Goal: Transaction & Acquisition: Obtain resource

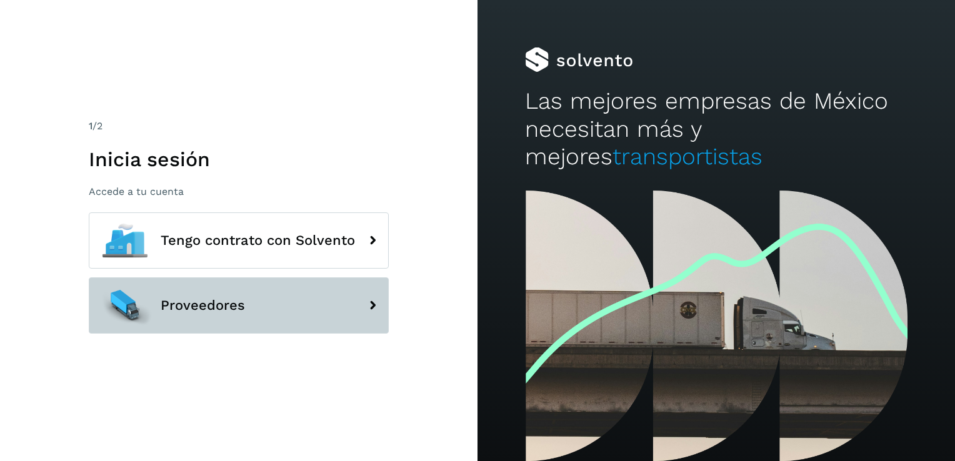
click at [255, 299] on button "Proveedores" at bounding box center [239, 305] width 300 height 56
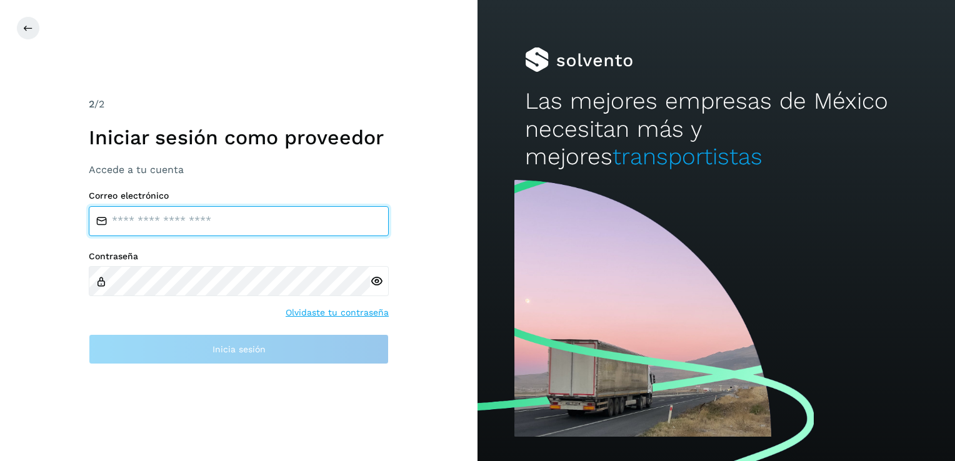
type input "**********"
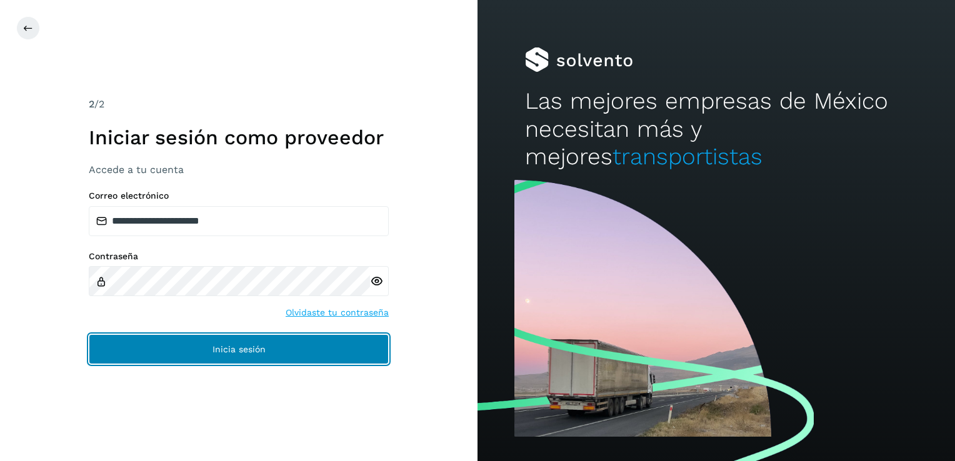
click at [249, 349] on span "Inicia sesión" at bounding box center [238, 349] width 53 height 9
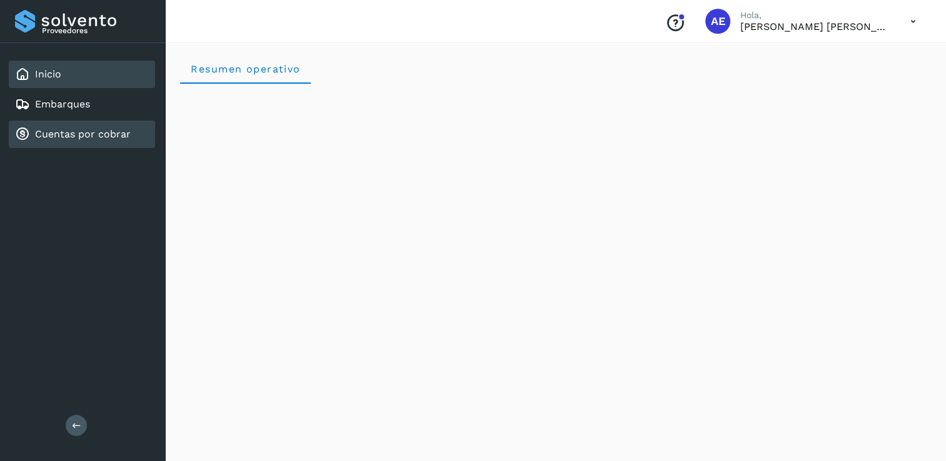
click at [62, 134] on link "Cuentas por cobrar" at bounding box center [83, 134] width 96 height 12
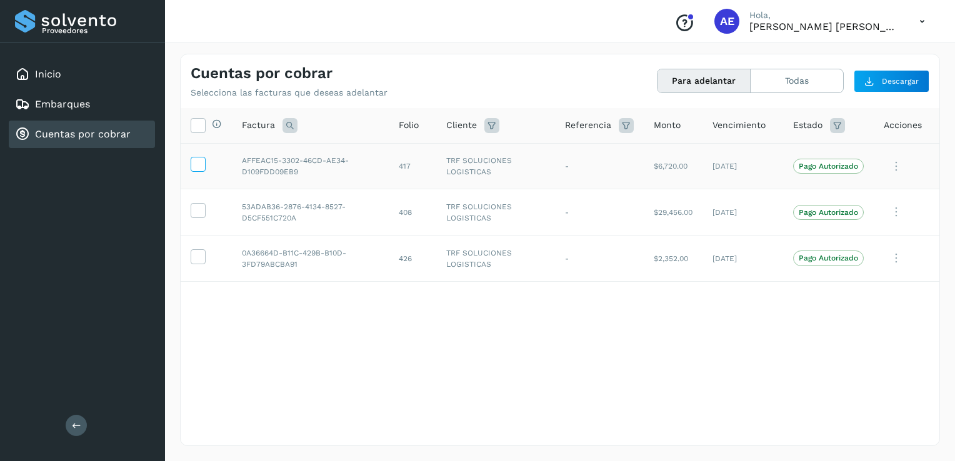
click at [202, 166] on icon at bounding box center [197, 163] width 13 height 13
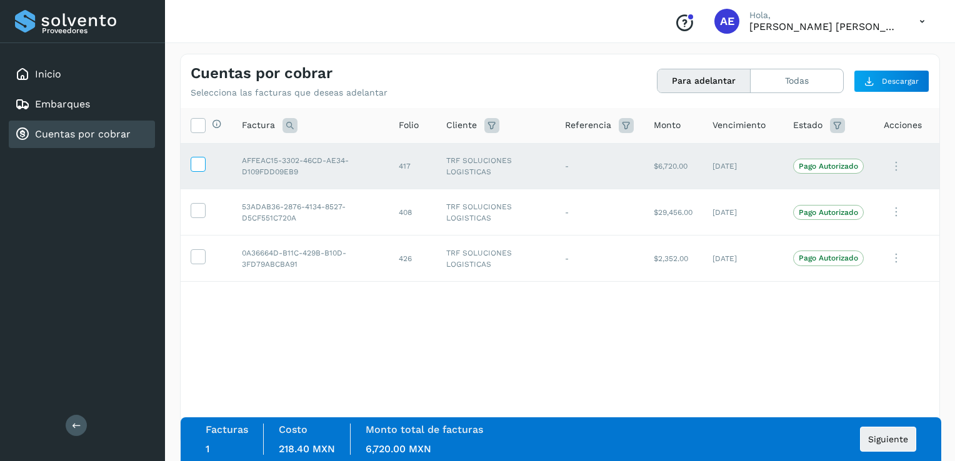
click at [202, 166] on icon at bounding box center [197, 163] width 13 height 13
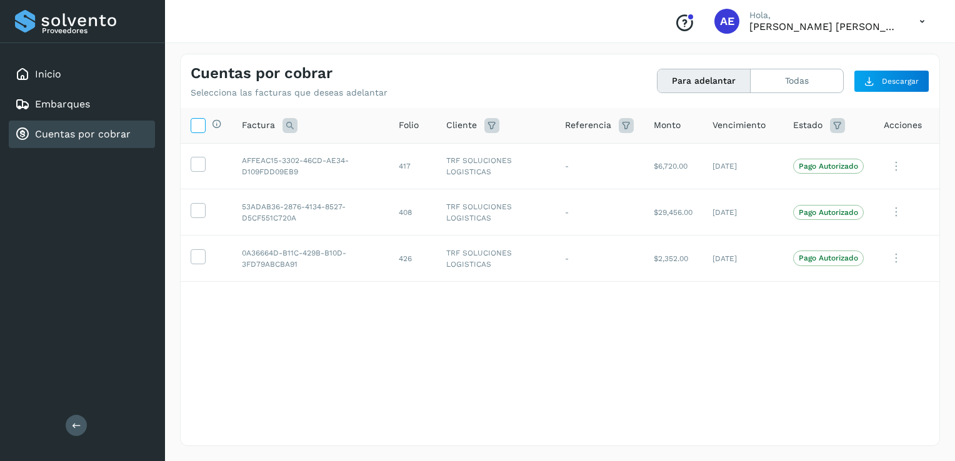
click at [194, 126] on icon at bounding box center [197, 124] width 13 height 13
click at [201, 124] on icon at bounding box center [197, 124] width 13 height 13
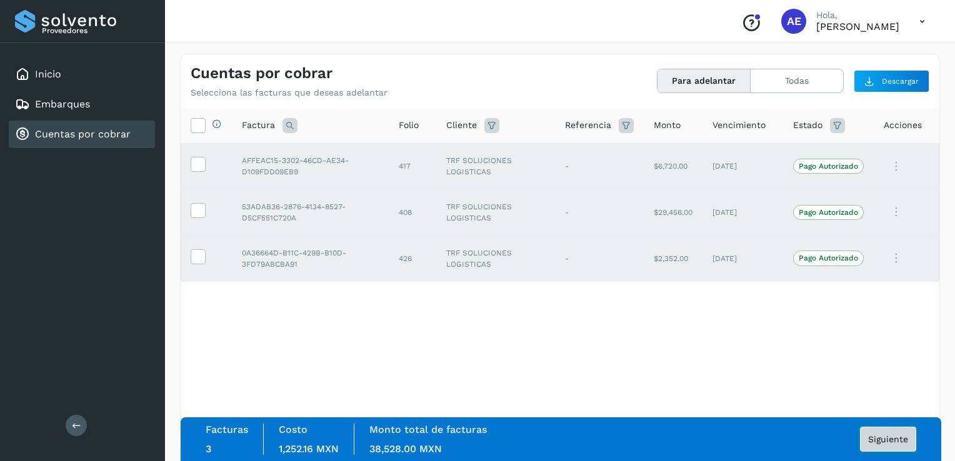
click at [895, 442] on span "Siguiente" at bounding box center [888, 439] width 40 height 9
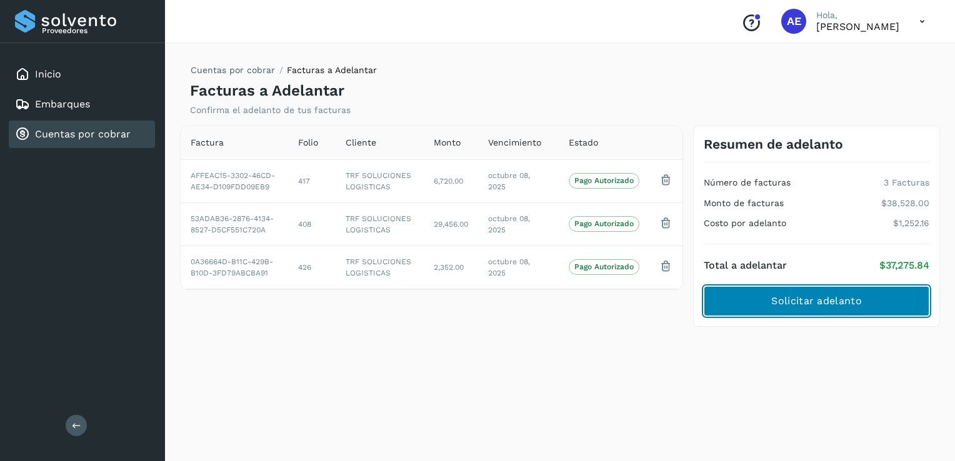
click at [837, 302] on span "Solicitar adelanto" at bounding box center [816, 301] width 90 height 14
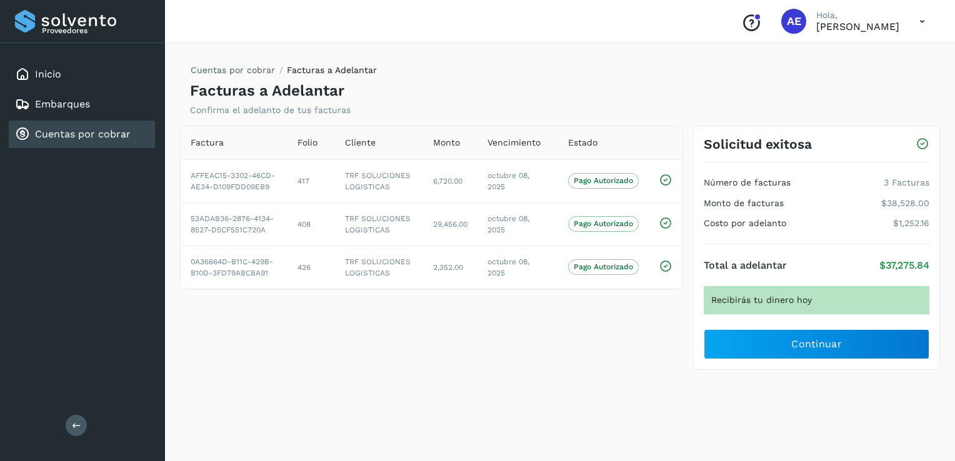
drag, startPoint x: 816, startPoint y: 352, endPoint x: 682, endPoint y: 419, distance: 149.0
drag, startPoint x: 682, startPoint y: 419, endPoint x: 583, endPoint y: 391, distance: 103.1
click at [583, 391] on div "Cuentas por cobrar Facturas a Adelantar Facturas a Adelantar Confirma el adelan…" at bounding box center [560, 250] width 760 height 392
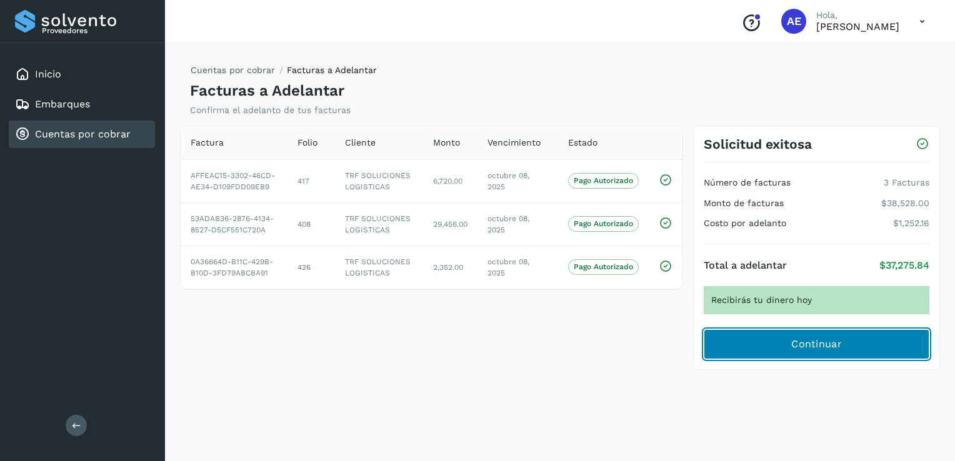
click at [792, 346] on span "Continuar" at bounding box center [816, 344] width 51 height 14
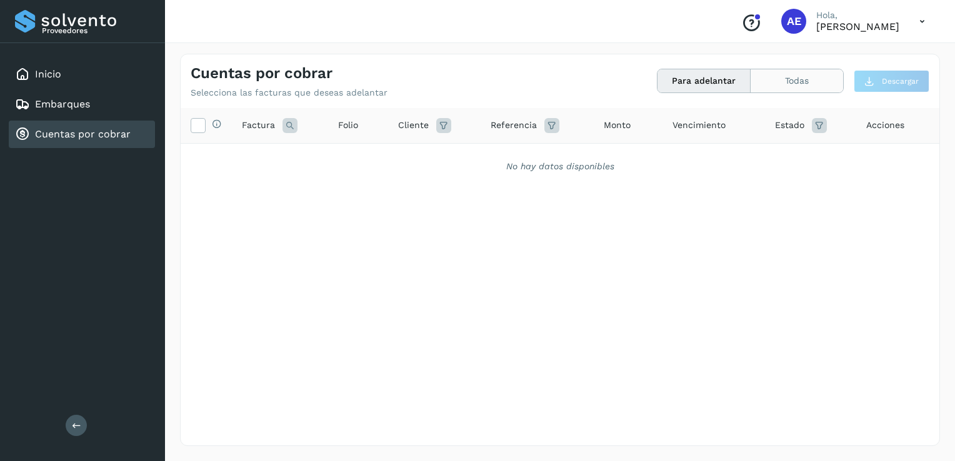
click at [793, 89] on button "Todas" at bounding box center [797, 80] width 92 height 23
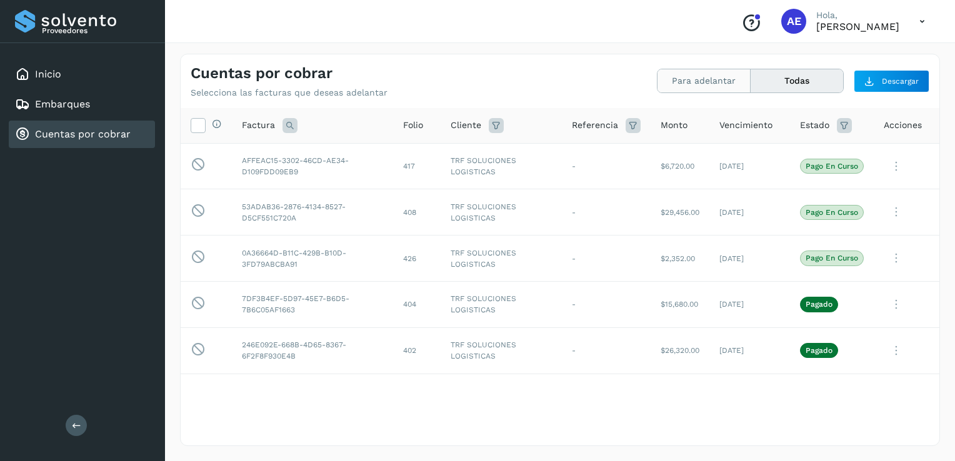
click at [701, 91] on button "Para adelantar" at bounding box center [703, 80] width 93 height 23
